Goal: Information Seeking & Learning: Learn about a topic

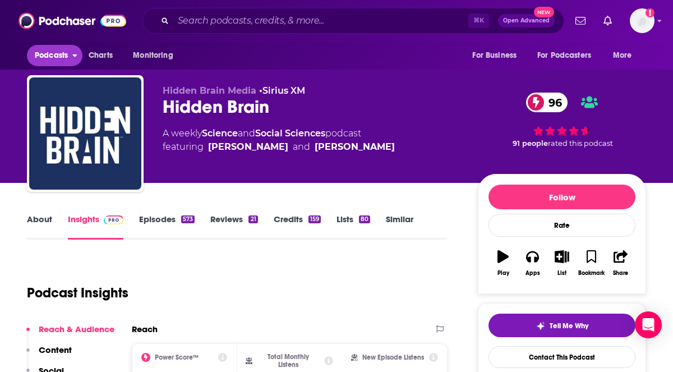
click at [62, 56] on span "Podcasts" at bounding box center [51, 56] width 33 height 16
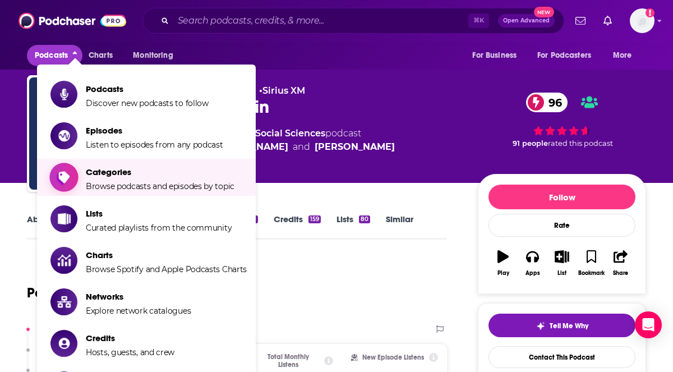
click at [105, 186] on span "Browse podcasts and episodes by topic" at bounding box center [160, 186] width 149 height 10
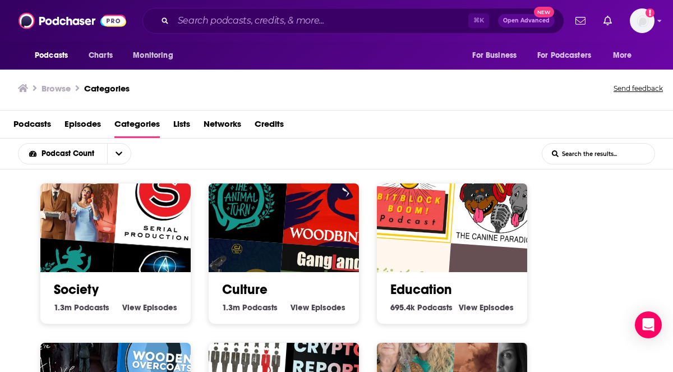
click at [444, 230] on img "The BitBlockBoom Bitcoin Podcast" at bounding box center [409, 195] width 96 height 96
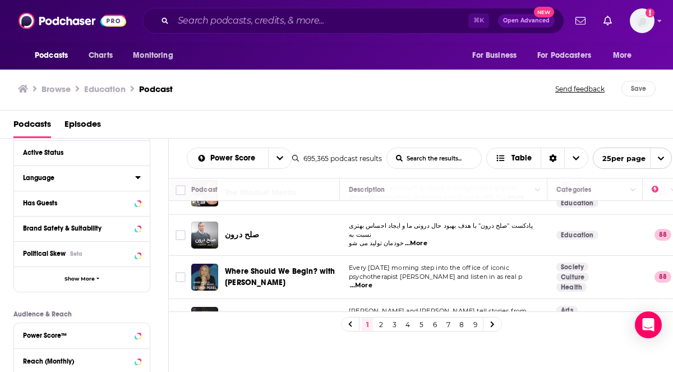
scroll to position [125, 0]
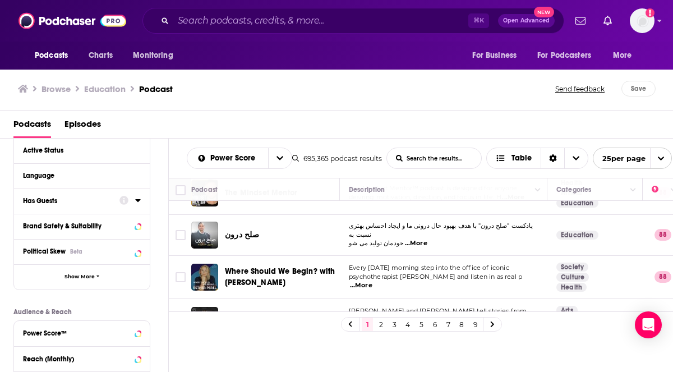
click at [49, 204] on div "Has Guests" at bounding box center [67, 201] width 89 height 8
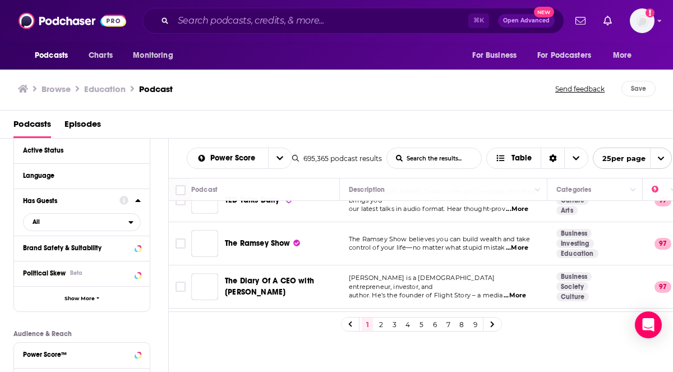
scroll to position [0, 0]
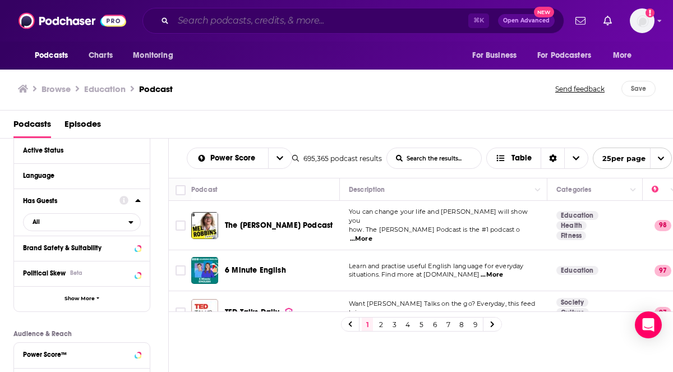
click at [214, 24] on input "Search podcasts, credits, & more..." at bounding box center [320, 21] width 295 height 18
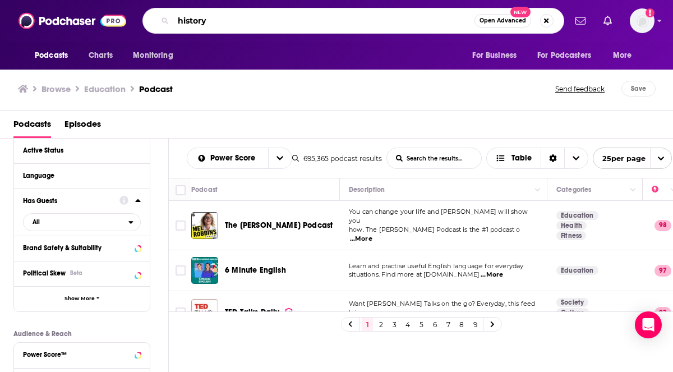
type input "history"
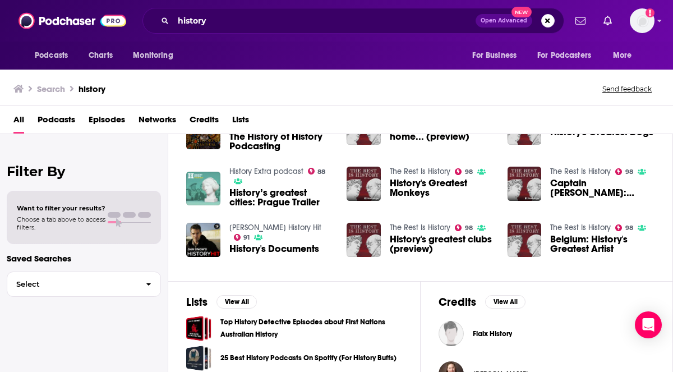
scroll to position [269, 0]
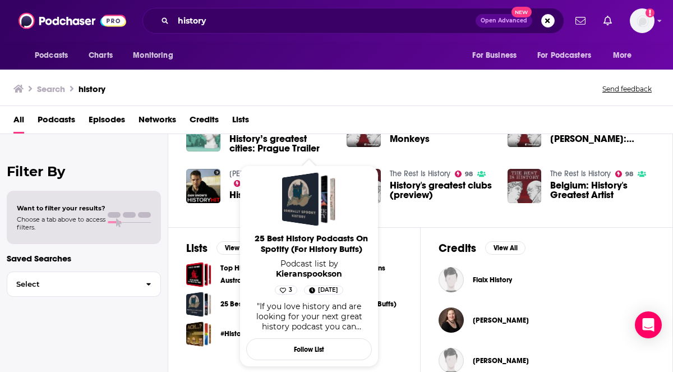
click at [228, 305] on link "25 Best History Podcasts On Spotify (For History Buffs)" at bounding box center [308, 304] width 176 height 12
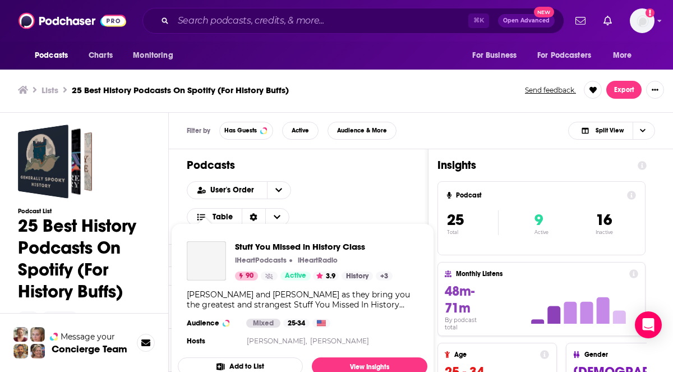
scroll to position [26, 0]
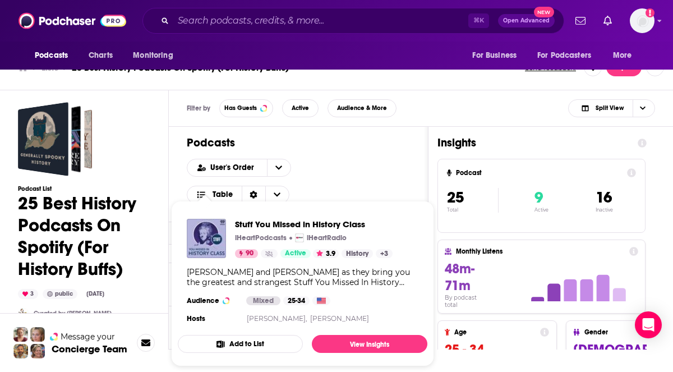
click at [200, 345] on button "Add to List" at bounding box center [240, 344] width 125 height 18
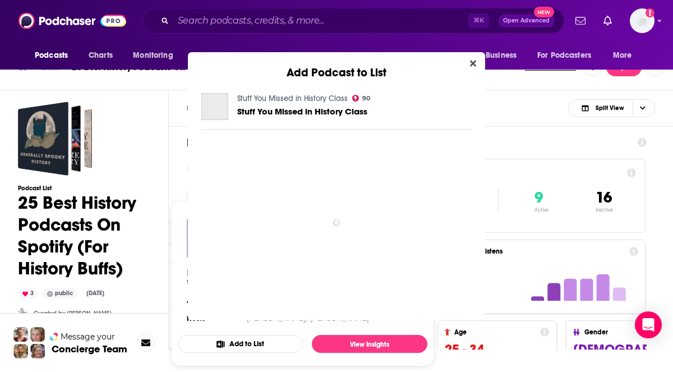
scroll to position [0, 0]
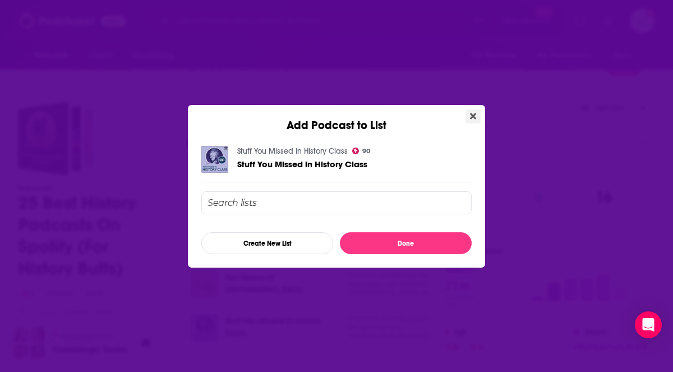
click at [475, 116] on icon "Close" at bounding box center [473, 116] width 6 height 9
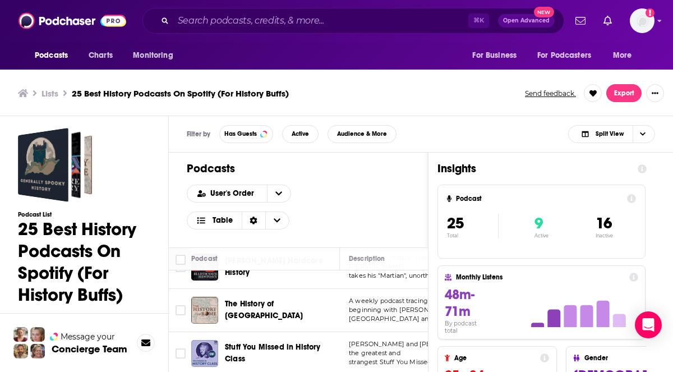
scroll to position [3, 0]
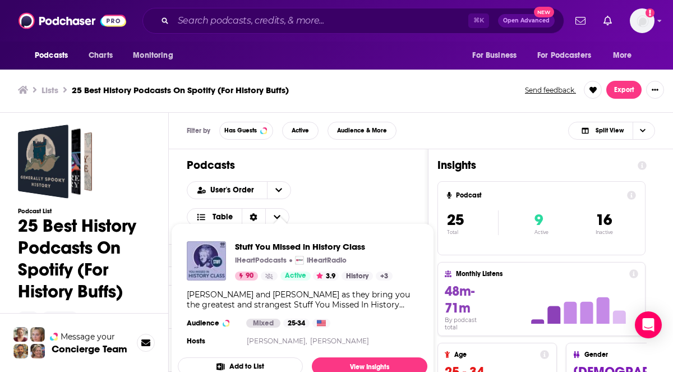
click at [246, 349] on div "Stuff You Missed in History Class iHeartPodcasts iHeartRadio 90 Active 3.9 Hist…" at bounding box center [303, 294] width 250 height 125
click at [243, 247] on span "Stuff You Missed in History Class" at bounding box center [314, 246] width 158 height 11
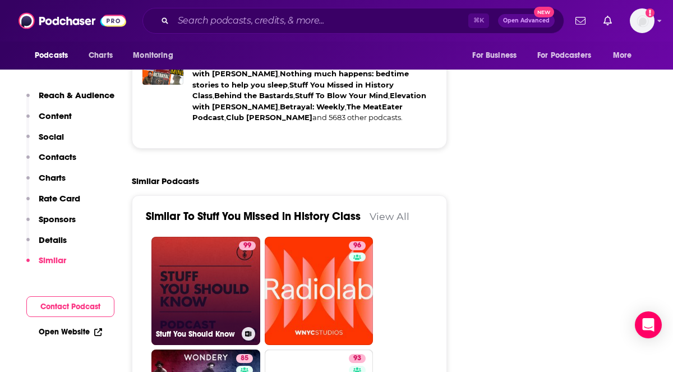
scroll to position [2485, 0]
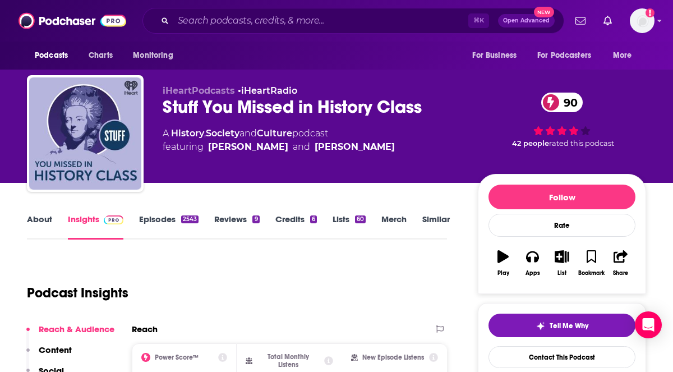
type input "[URL][DOMAIN_NAME]"
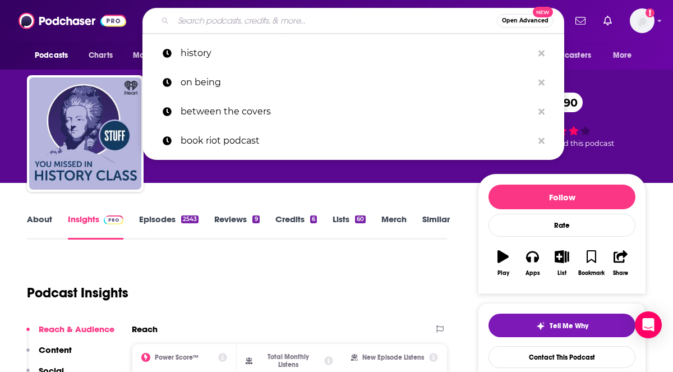
click at [208, 22] on input "Search podcasts, credits, & more..." at bounding box center [335, 21] width 324 height 18
